Goal: Find specific page/section: Find specific page/section

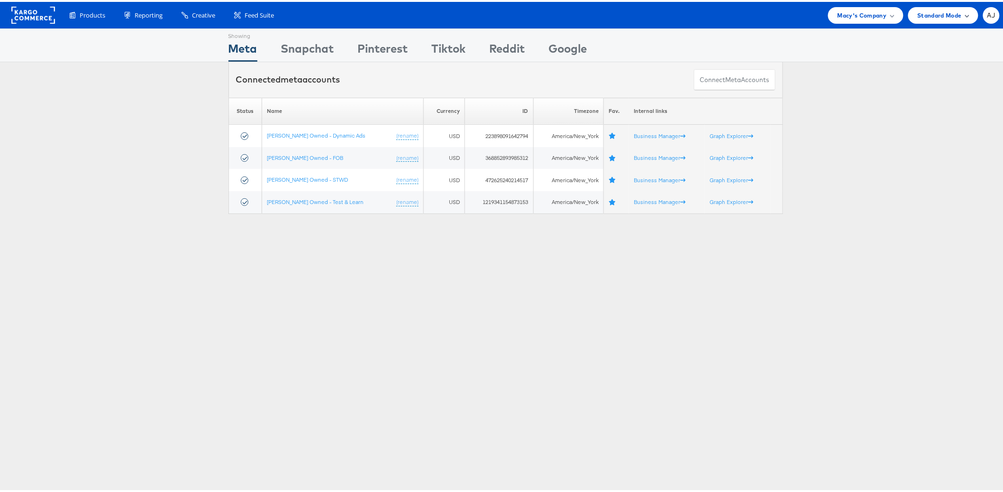
click at [956, 18] on div "Standard Mode" at bounding box center [943, 13] width 70 height 17
click at [987, 16] on span "AJ" at bounding box center [991, 13] width 8 height 6
click at [943, 104] on link "Internal Dashboard" at bounding box center [951, 108] width 81 height 9
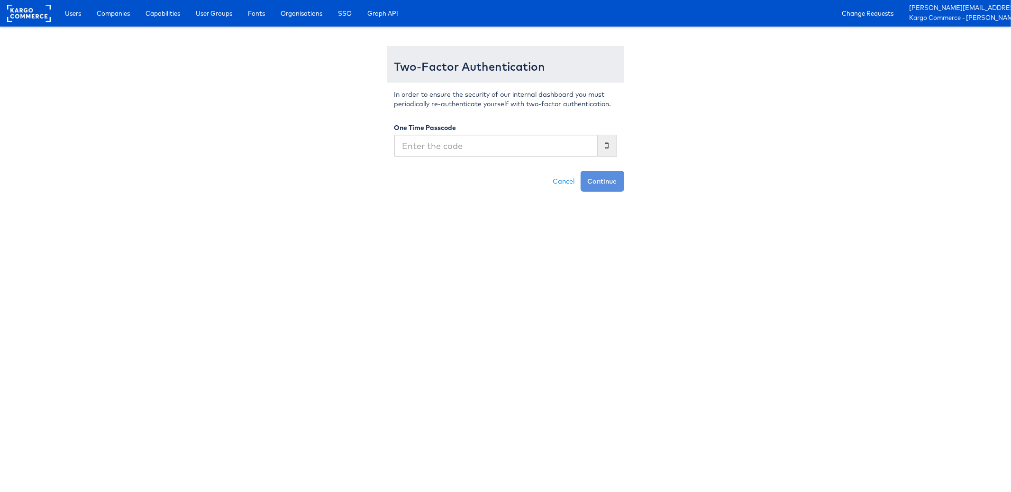
click at [437, 152] on input "text" at bounding box center [495, 146] width 203 height 22
type input "161673"
click at [581, 171] on button "Continue" at bounding box center [603, 181] width 44 height 21
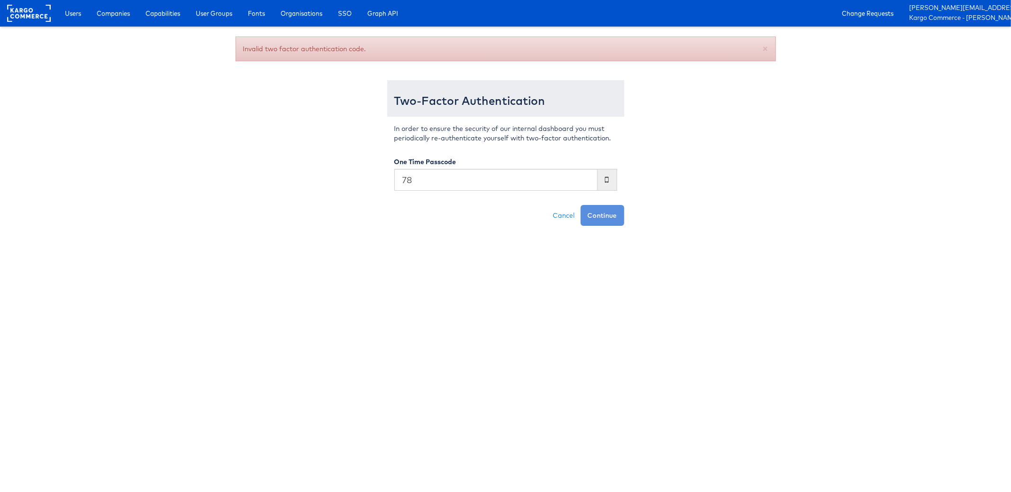
type input "7"
type input "476650"
click at [581, 205] on button "Continue" at bounding box center [603, 215] width 44 height 21
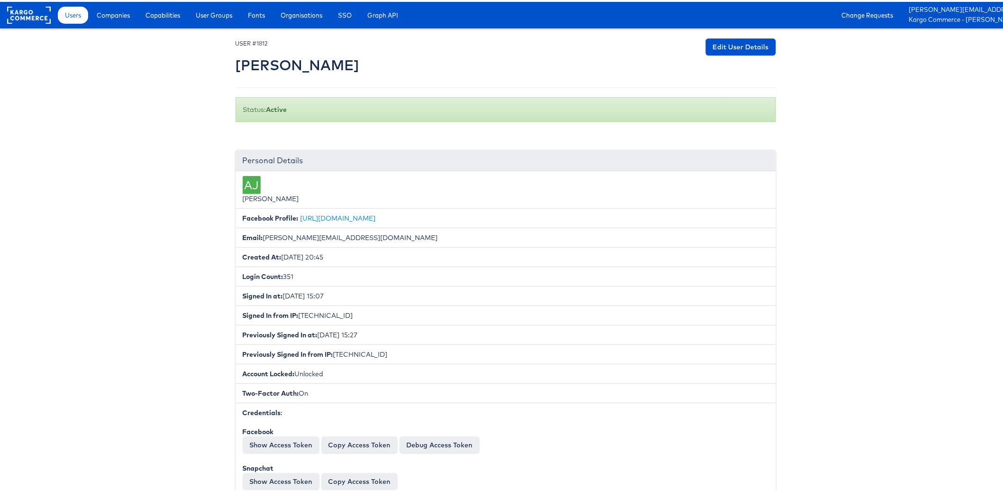
click at [120, 17] on span "Companies" at bounding box center [113, 13] width 33 height 9
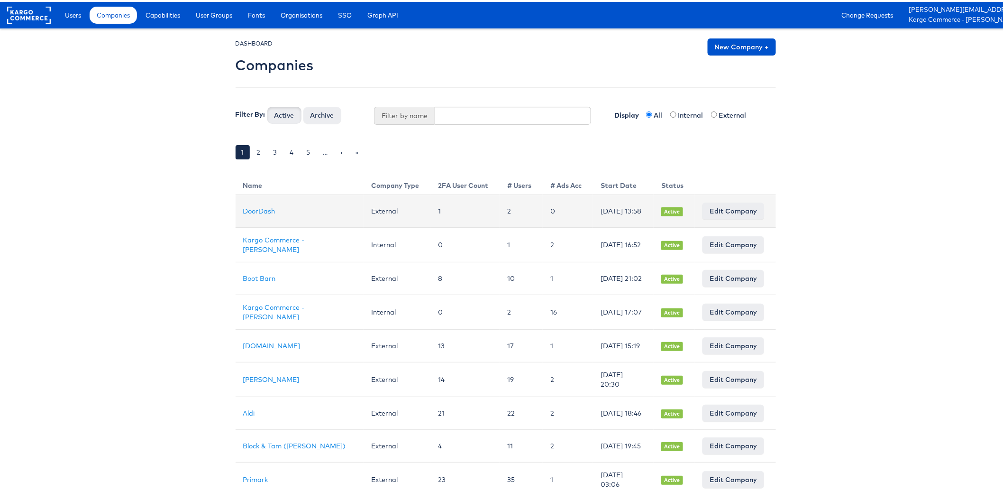
click at [598, 217] on td "[DATE] 13:58" at bounding box center [623, 209] width 61 height 33
click at [264, 211] on link "DoorDash" at bounding box center [259, 209] width 32 height 9
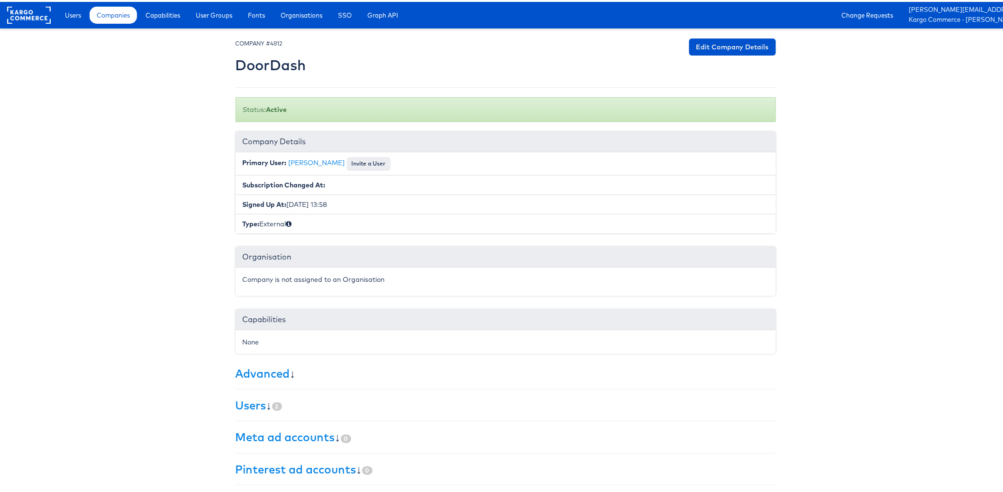
click at [109, 270] on body "Users Companies Capabilities User Groups Fonts Organisations SSO Graph API Chan…" at bounding box center [505, 278] width 1011 height 556
